Goal: Information Seeking & Learning: Learn about a topic

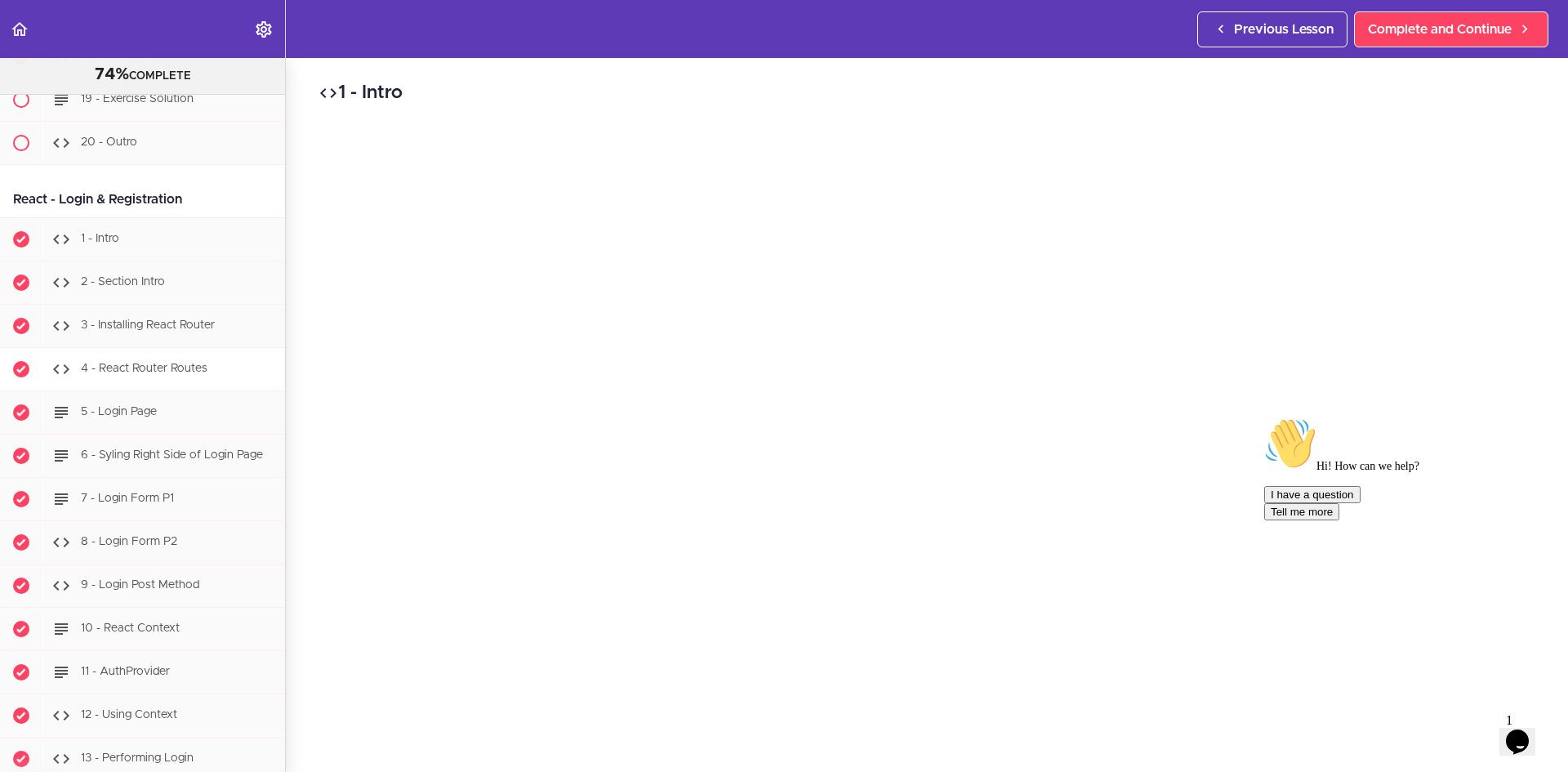
scroll to position [25272, 0]
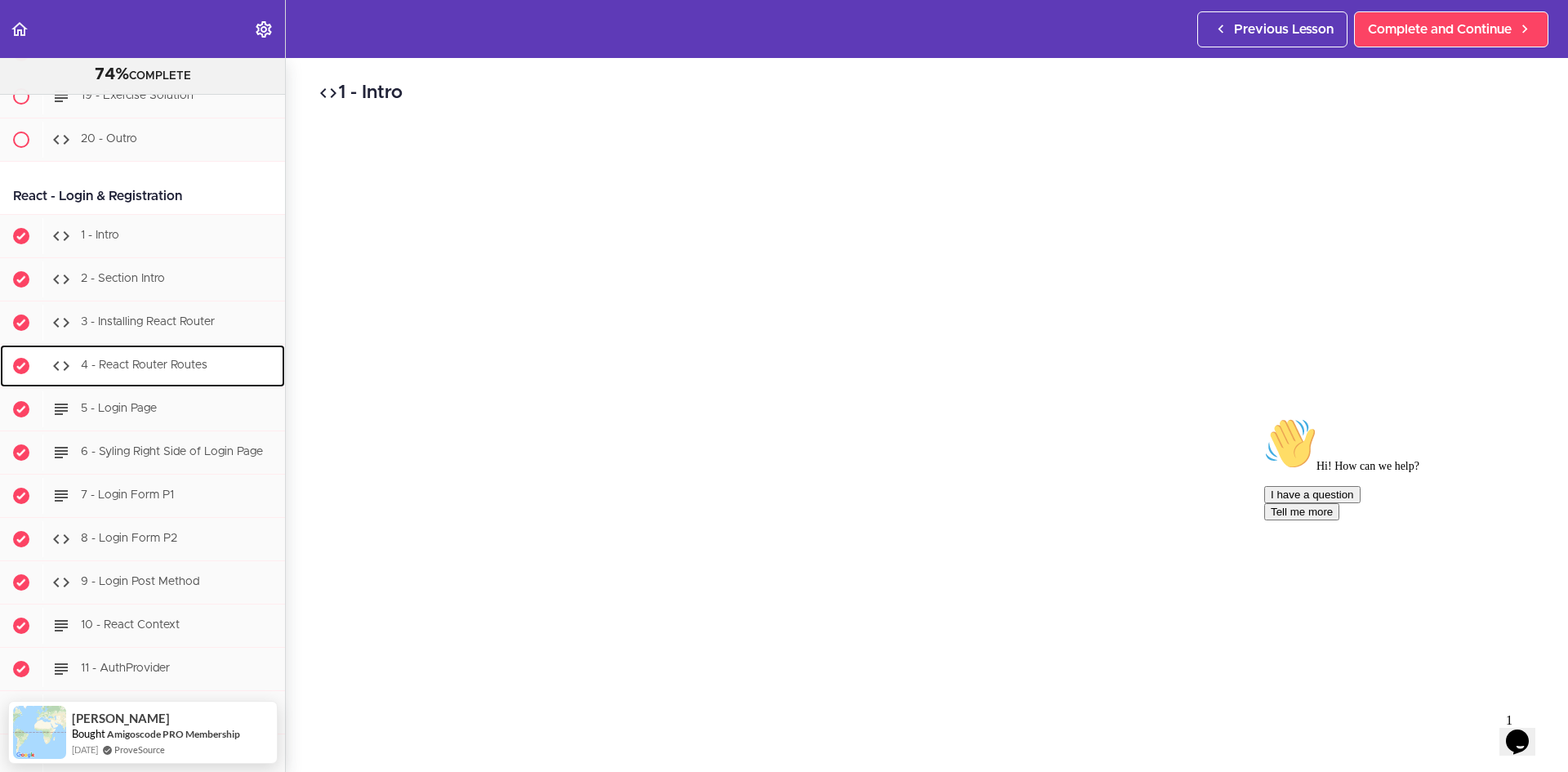
click at [164, 371] on span "4 - React Router Routes" at bounding box center [144, 365] width 127 height 12
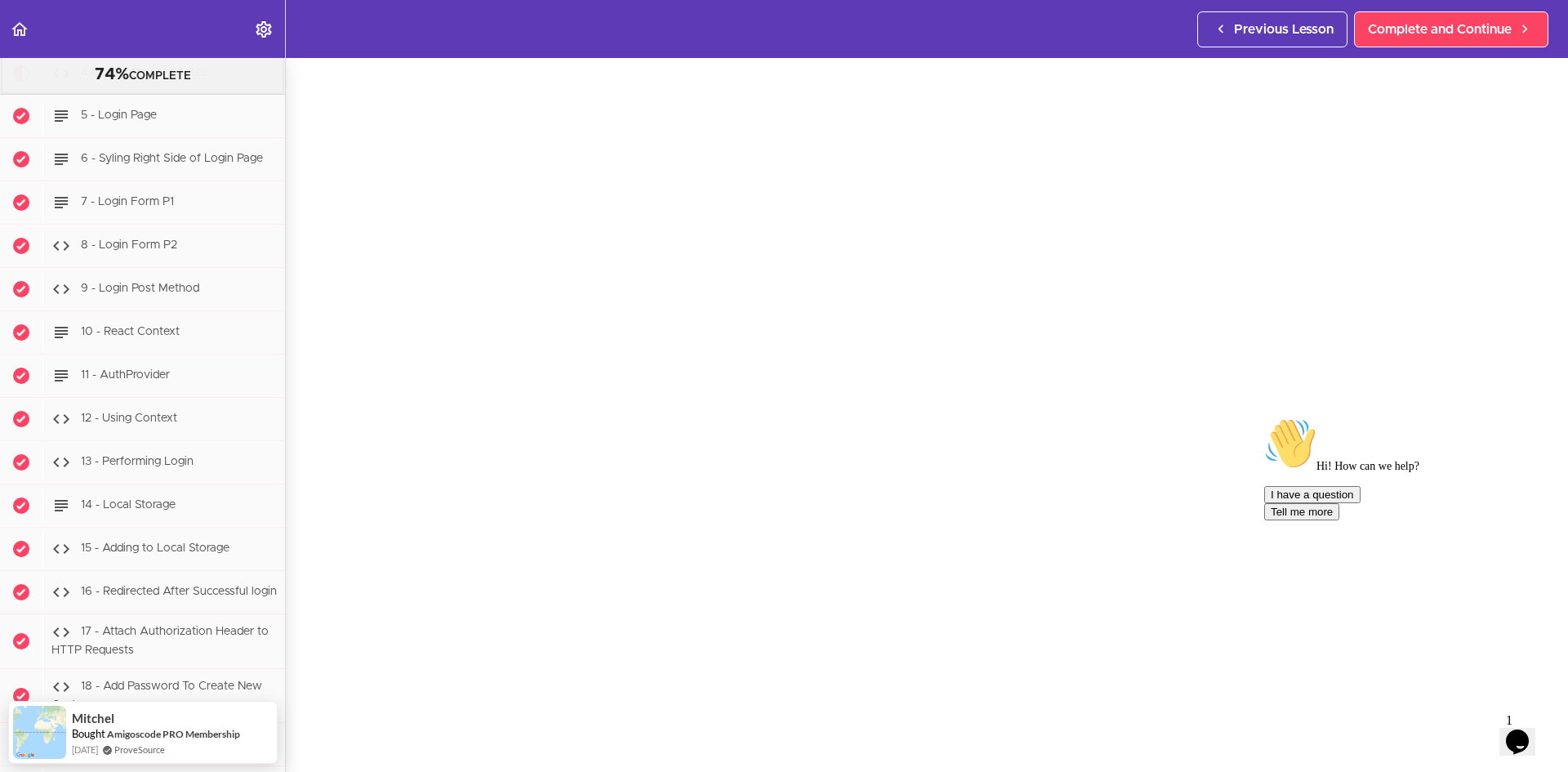
scroll to position [102, 0]
click at [777, 418] on icon "Chat attention grabber" at bounding box center [1264, 418] width 0 height 0
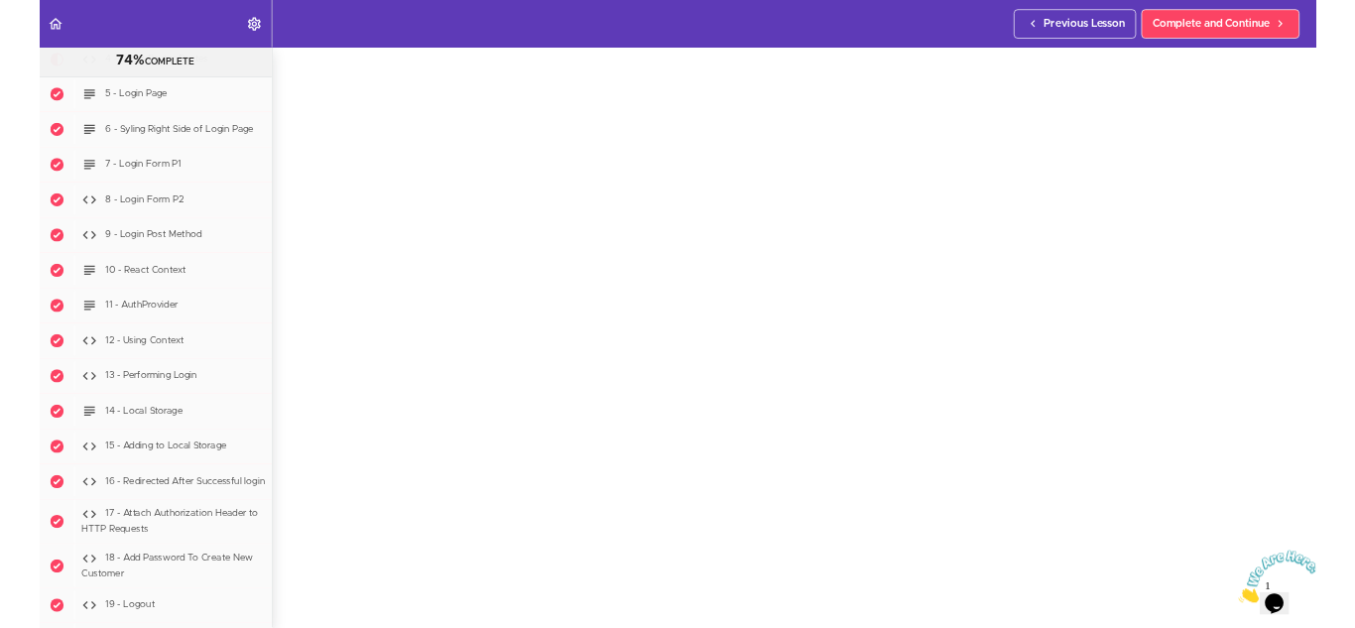
scroll to position [100, 0]
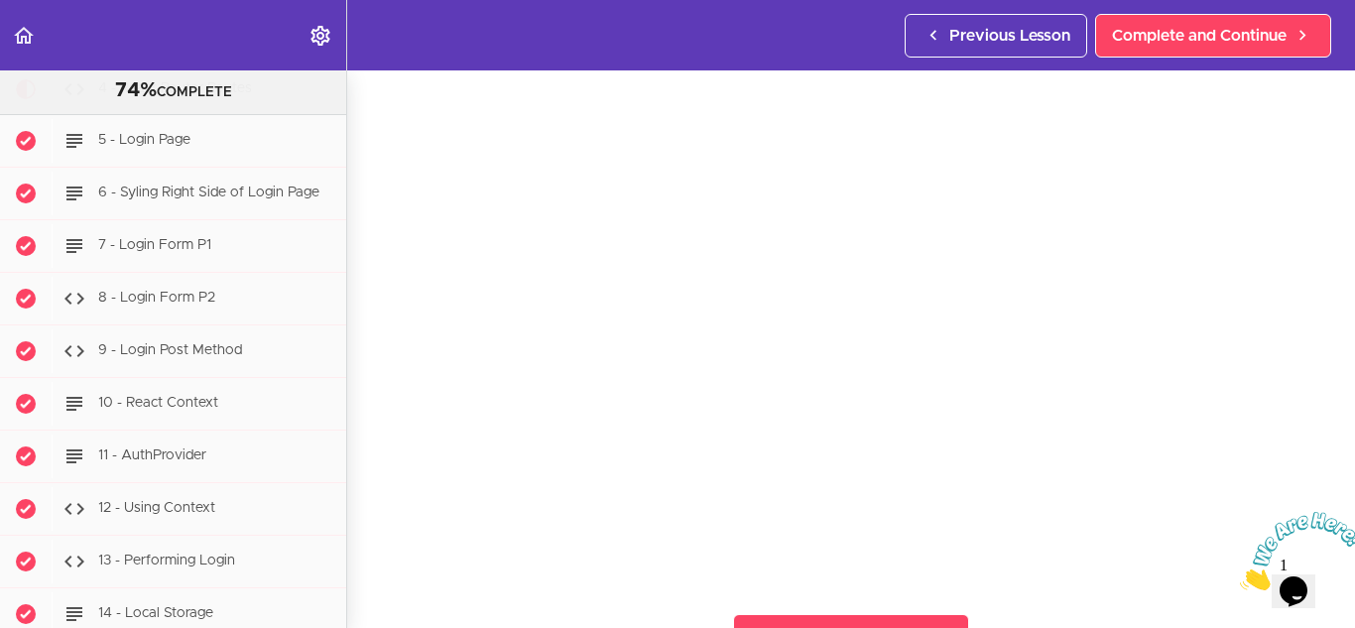
click at [254, 59] on div "3 - Installing React Router" at bounding box center [199, 37] width 295 height 44
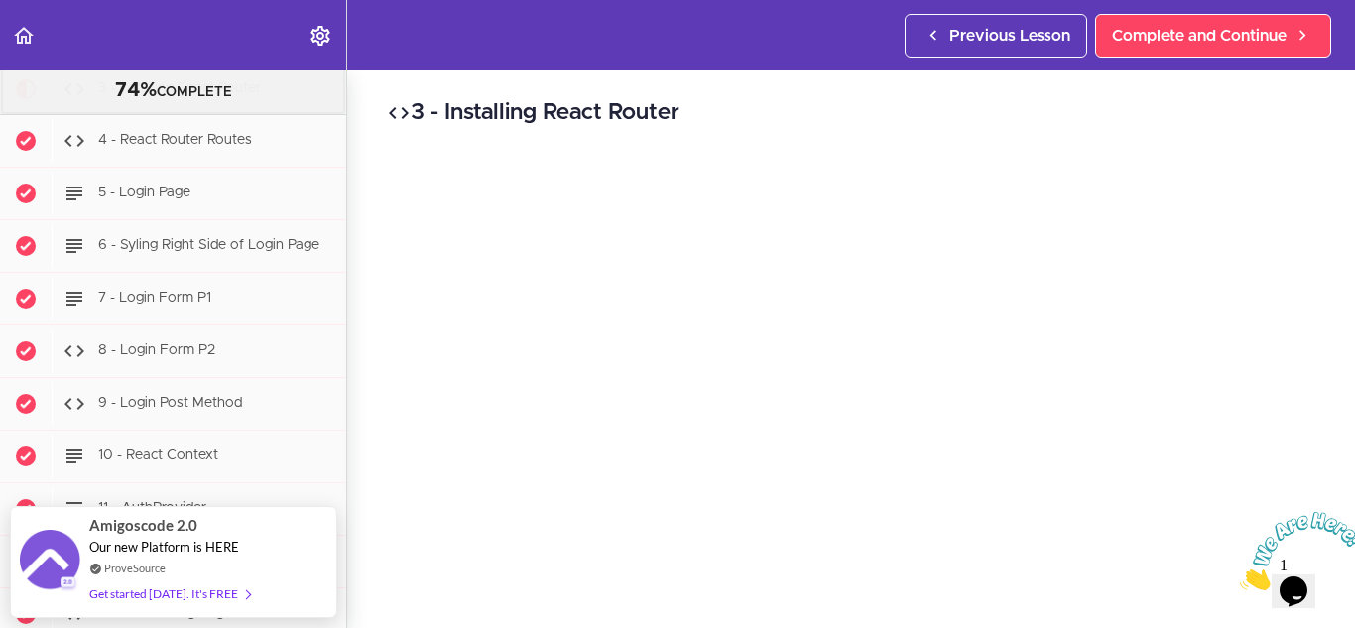
scroll to position [66, 0]
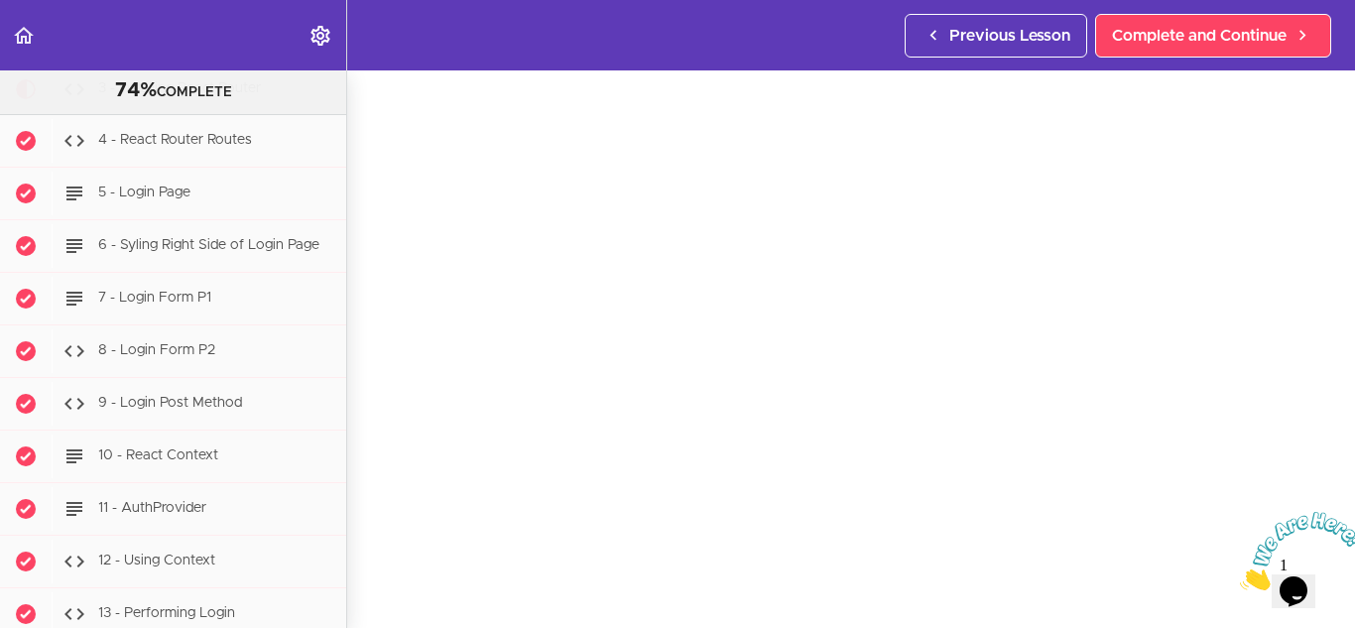
click at [943, 576] on icon "Close" at bounding box center [1240, 584] width 0 height 17
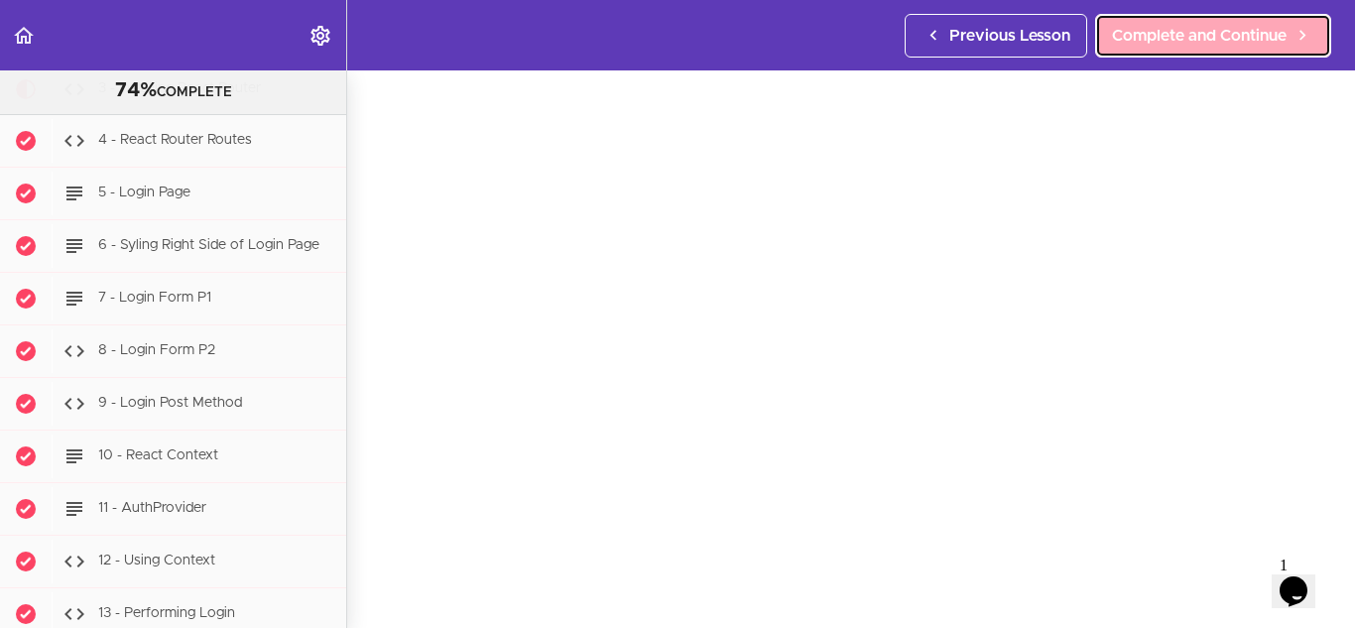
click at [943, 27] on span "Complete and Continue" at bounding box center [1199, 36] width 175 height 24
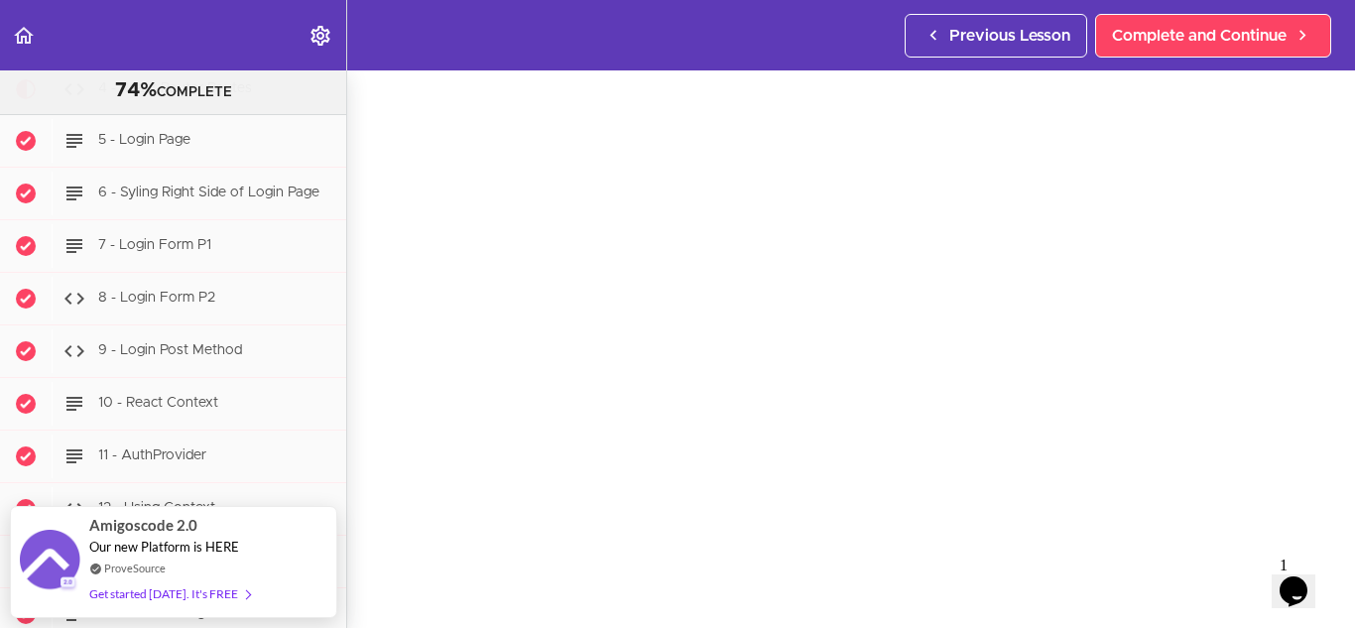
scroll to position [71, 0]
